Goal: Navigation & Orientation: Find specific page/section

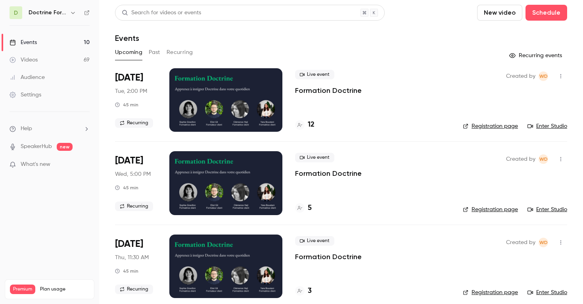
click at [73, 13] on icon "button" at bounding box center [73, 13] width 4 height 2
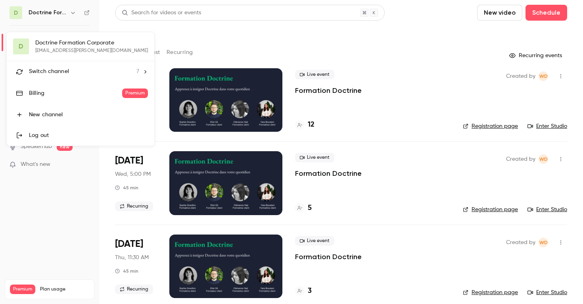
click at [73, 67] on li "Switch channel 7" at bounding box center [81, 71] width 148 height 21
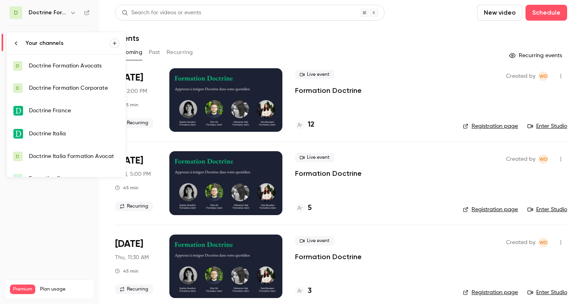
scroll to position [35, 0]
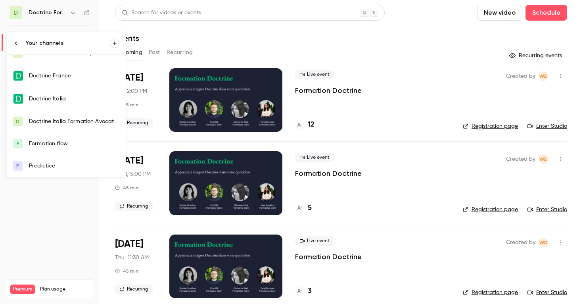
click at [66, 147] on div "Formation flow" at bounding box center [74, 144] width 90 height 8
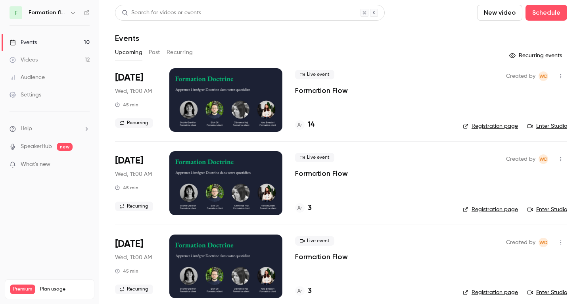
click at [177, 49] on button "Recurring" at bounding box center [180, 52] width 27 height 13
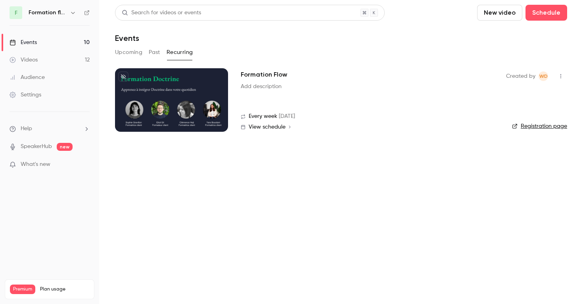
click at [551, 124] on link "Registration page" at bounding box center [539, 126] width 55 height 8
